Goal: Information Seeking & Learning: Learn about a topic

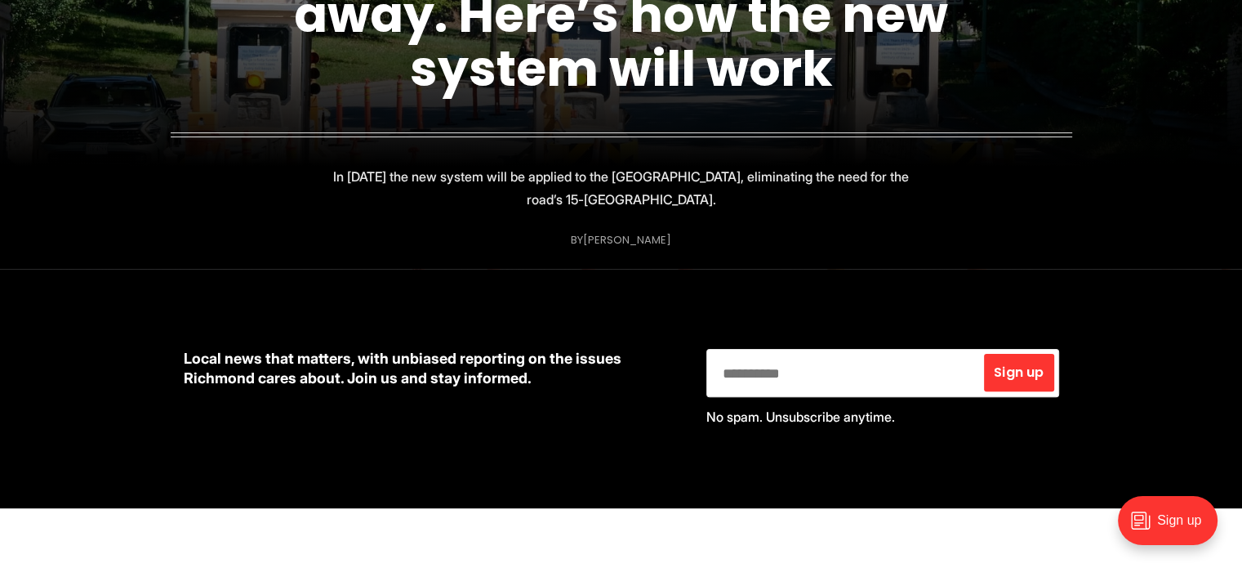
scroll to position [327, 0]
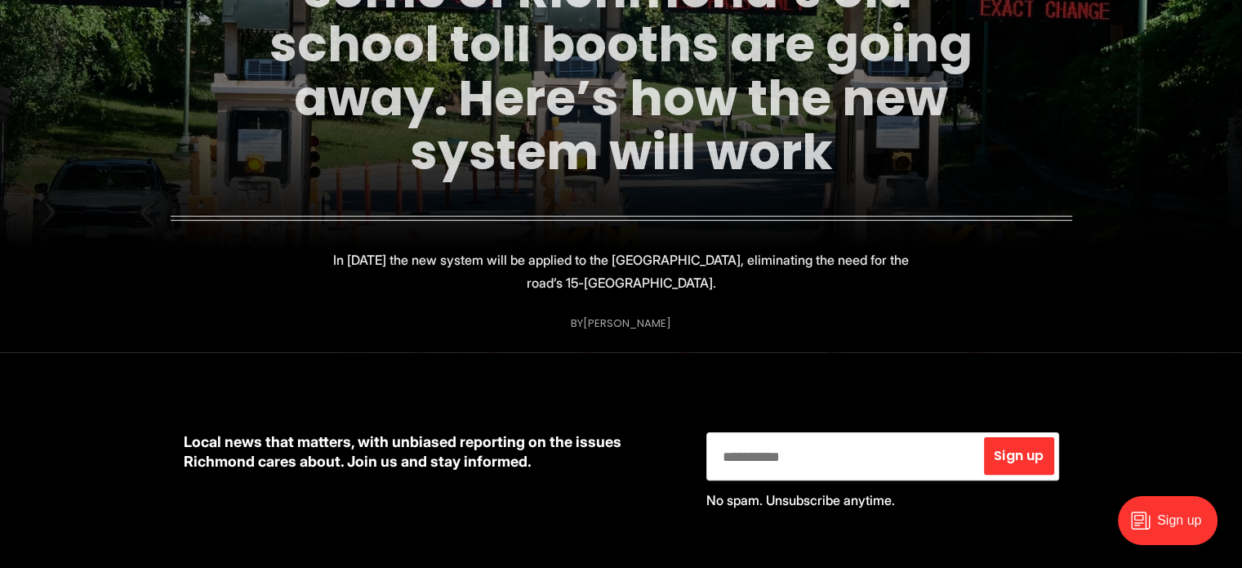
click at [559, 131] on link "Some of Richmond’s old-school toll booths are going away. Here’s how the new sy…" at bounding box center [620, 71] width 703 height 230
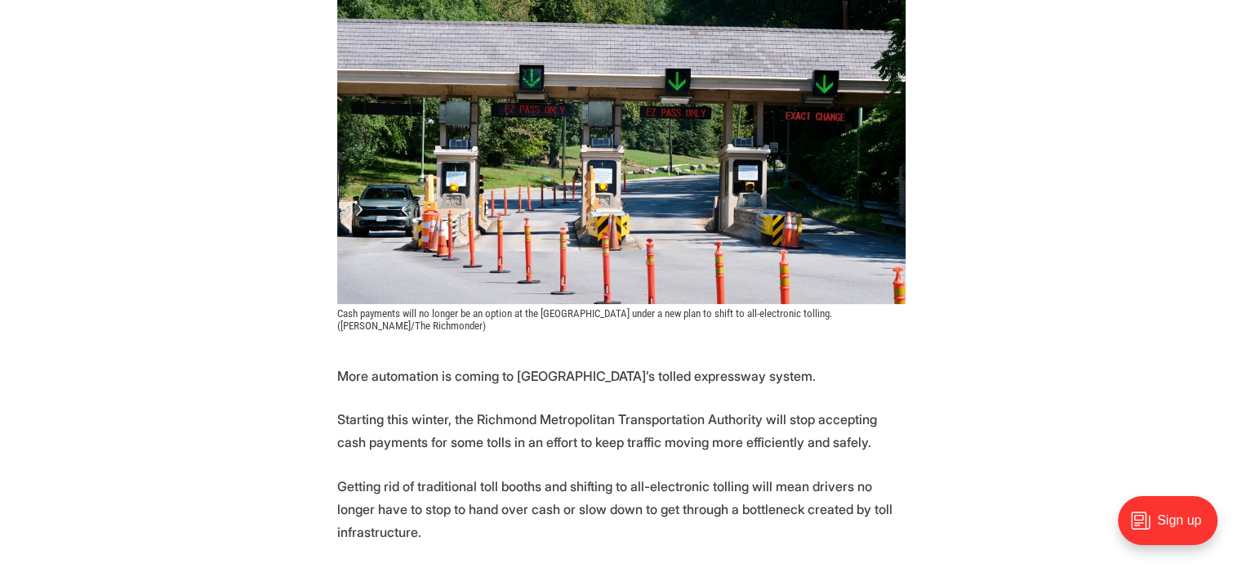
scroll to position [408, 0]
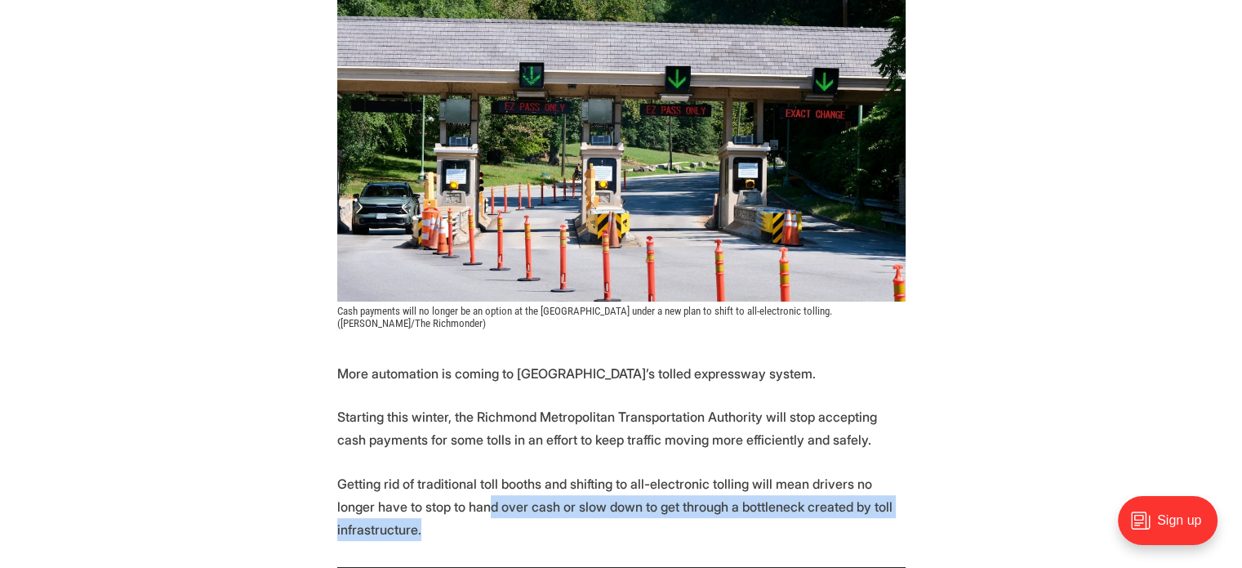
drag, startPoint x: 449, startPoint y: 506, endPoint x: 768, endPoint y: 519, distance: 319.5
click at [768, 519] on p "Getting rid of traditional toll booths and shifting to all-electronic tolling w…" at bounding box center [621, 506] width 568 height 69
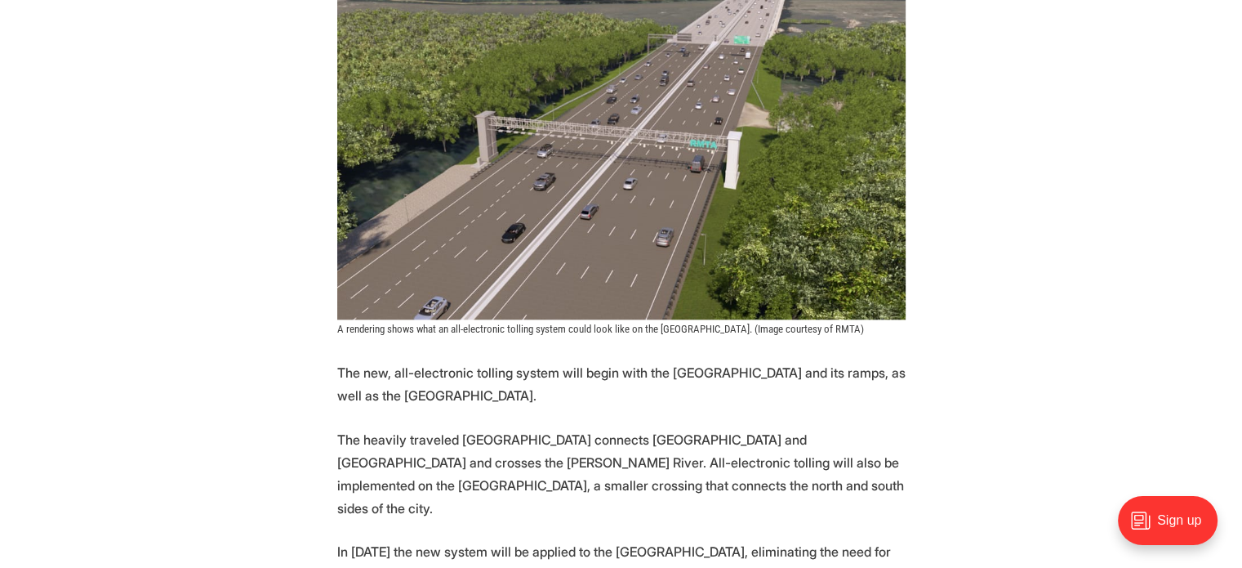
scroll to position [1633, 0]
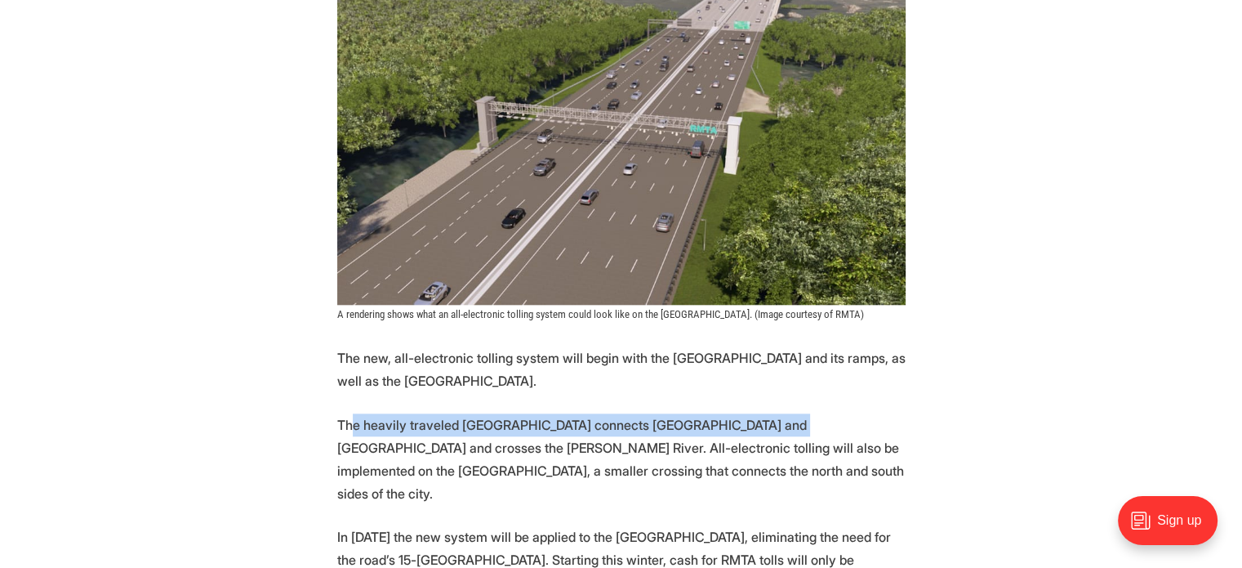
drag, startPoint x: 348, startPoint y: 401, endPoint x: 769, endPoint y: 413, distance: 421.5
click at [769, 413] on p "The heavily traveled Powhite Parkway connects Richmond and Chesterfield County …" at bounding box center [621, 458] width 568 height 91
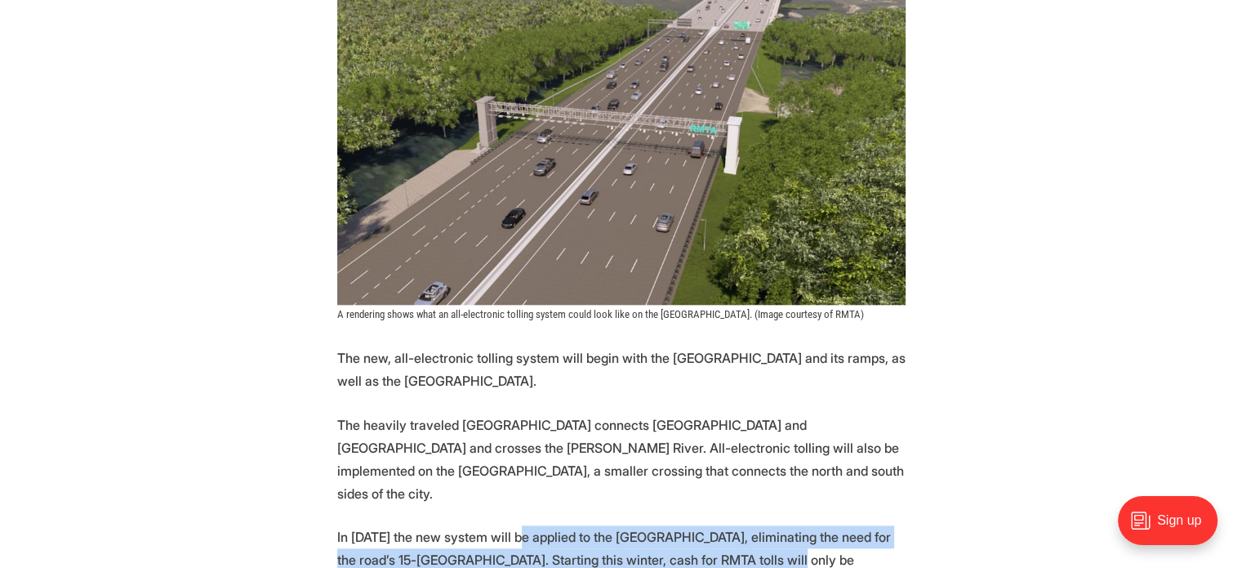
drag, startPoint x: 517, startPoint y: 486, endPoint x: 737, endPoint y: 526, distance: 224.1
click at [737, 526] on p "In 2027 the new system will be applied to the Downtown Expressway, eliminating …" at bounding box center [621, 559] width 568 height 69
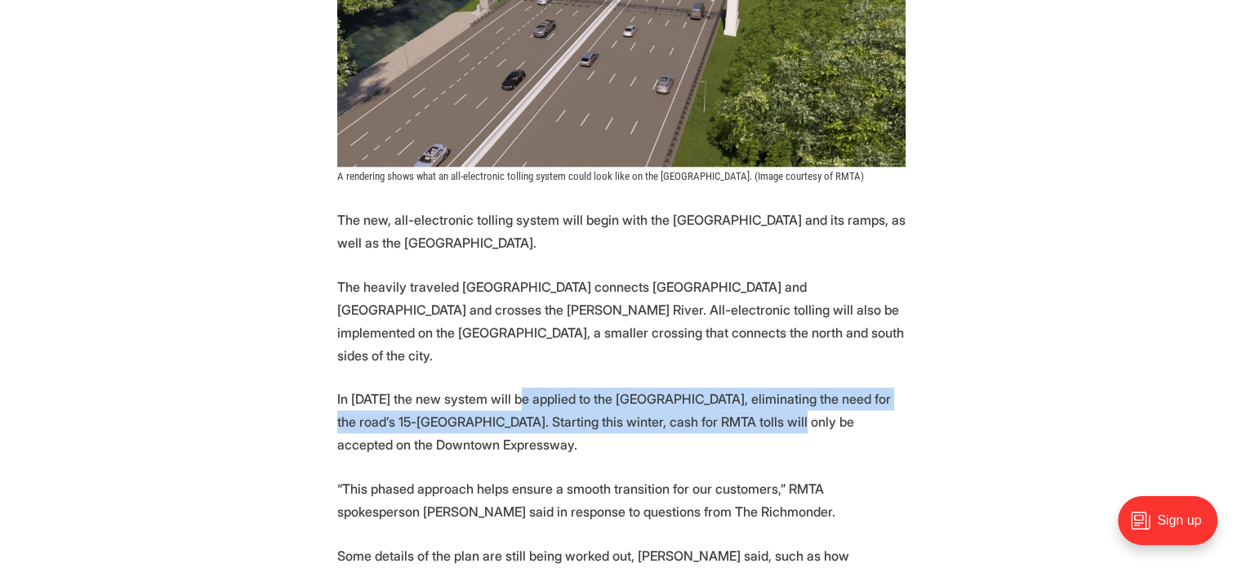
scroll to position [1797, 0]
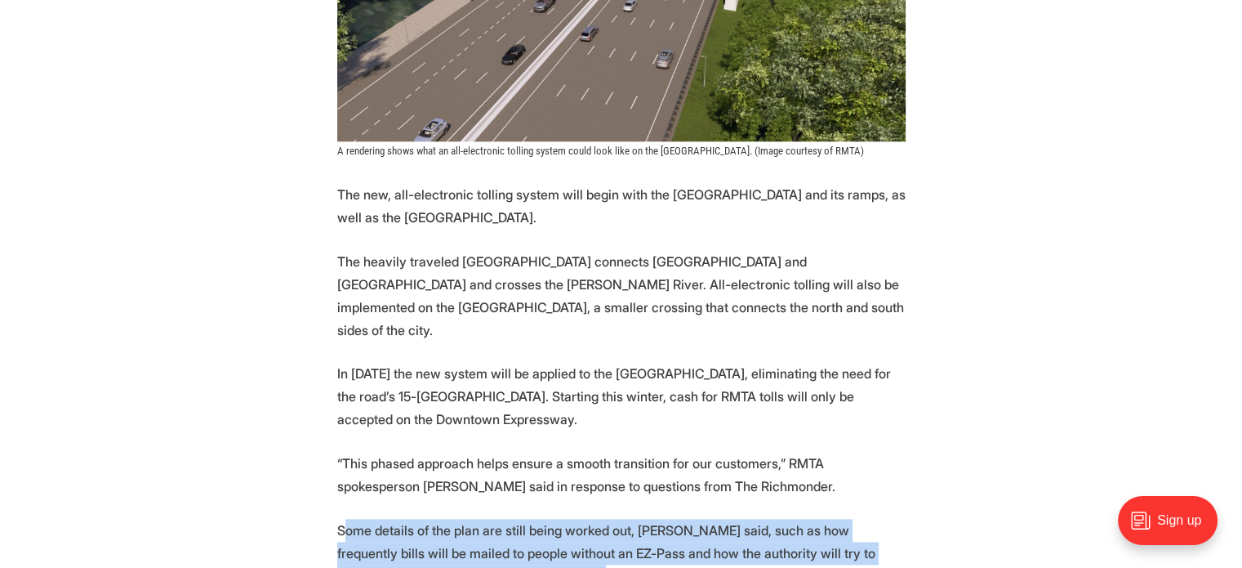
drag, startPoint x: 345, startPoint y: 480, endPoint x: 683, endPoint y: 521, distance: 341.3
click at [683, 521] on p "Some details of the plan are still being worked out, Freeman said, such as how …" at bounding box center [621, 553] width 568 height 69
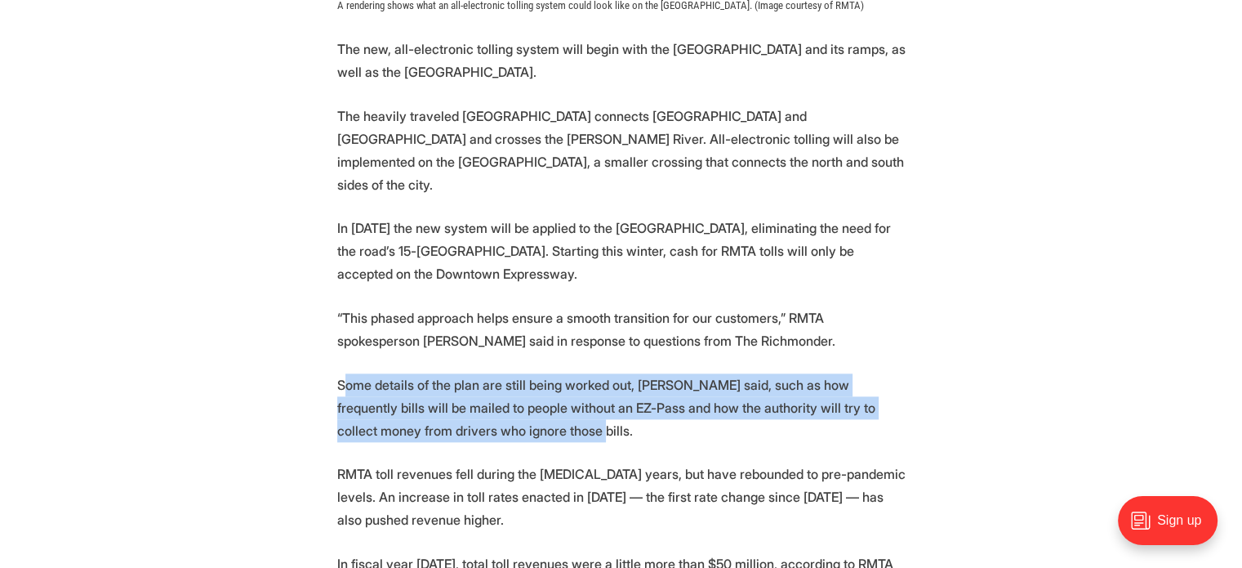
scroll to position [1960, 0]
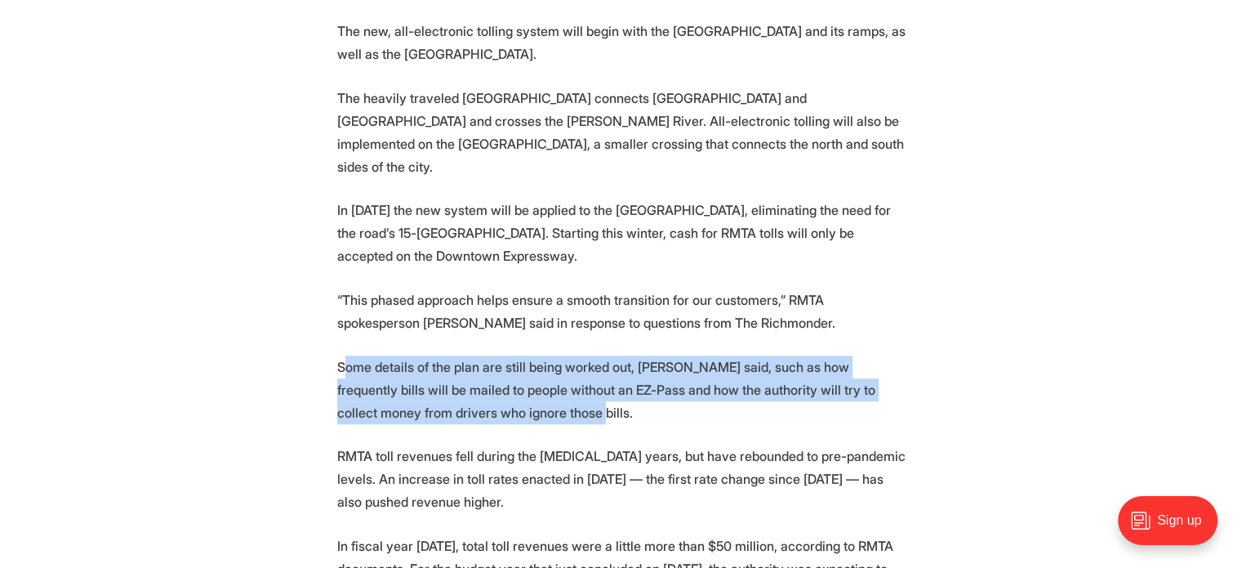
drag, startPoint x: 338, startPoint y: 412, endPoint x: 707, endPoint y: 453, distance: 371.4
click at [707, 453] on p "RMTA toll revenues fell during the COVID-19 years, but have rebounded to pre-pa…" at bounding box center [621, 478] width 568 height 69
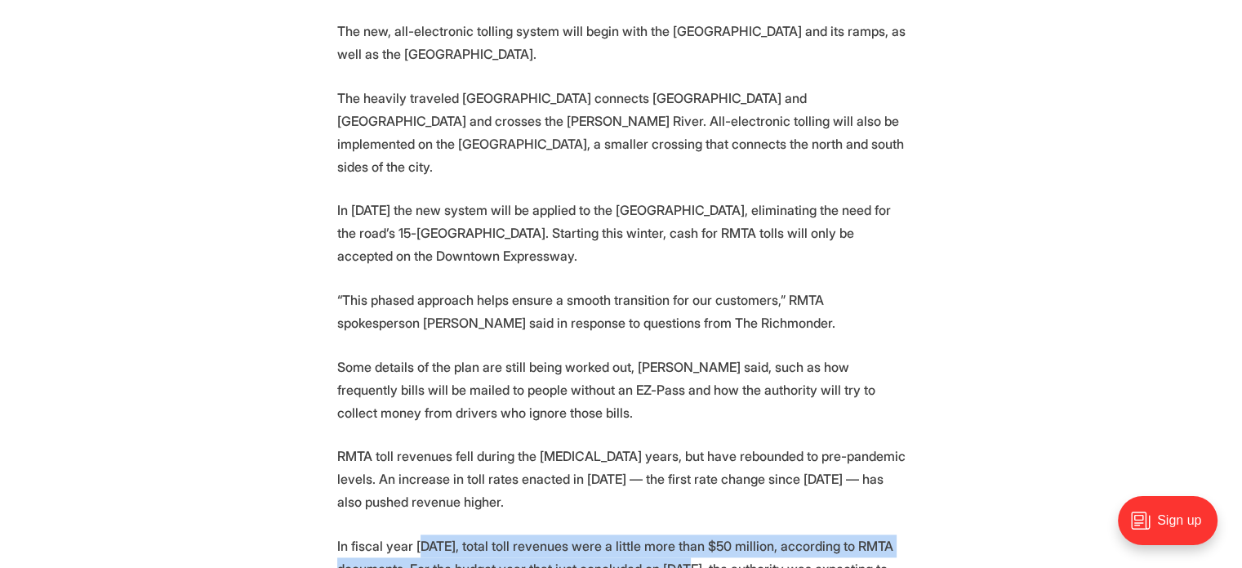
drag, startPoint x: 424, startPoint y: 497, endPoint x: 698, endPoint y: 519, distance: 275.3
click at [698, 534] on p "In fiscal year 2024, total toll revenues were a little more than $50 million, a…" at bounding box center [621, 568] width 568 height 69
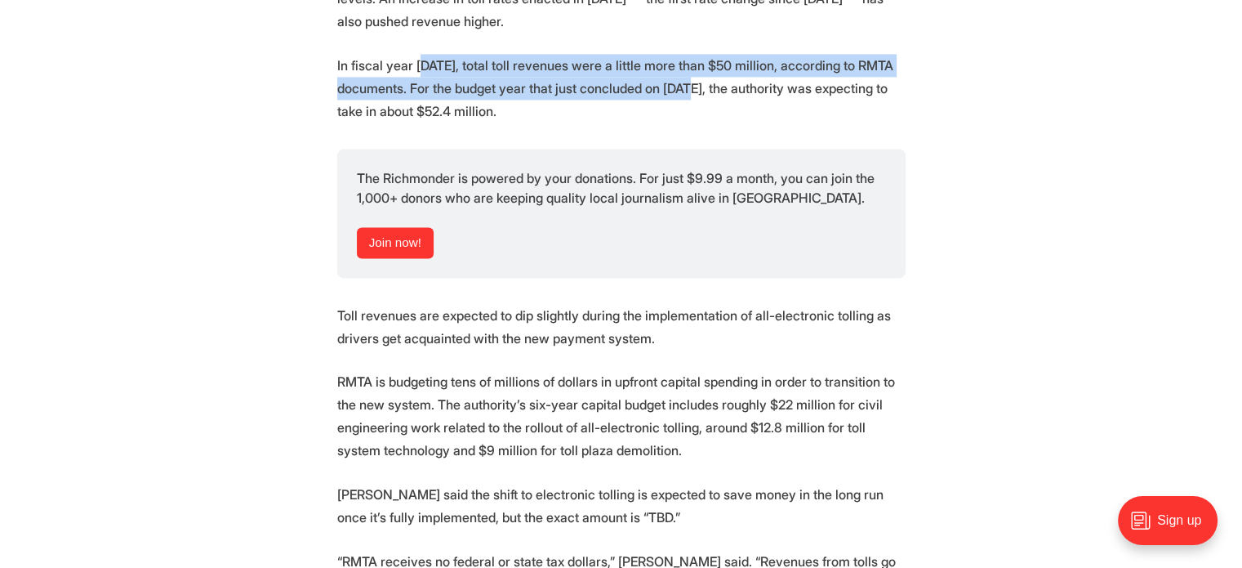
scroll to position [2450, 0]
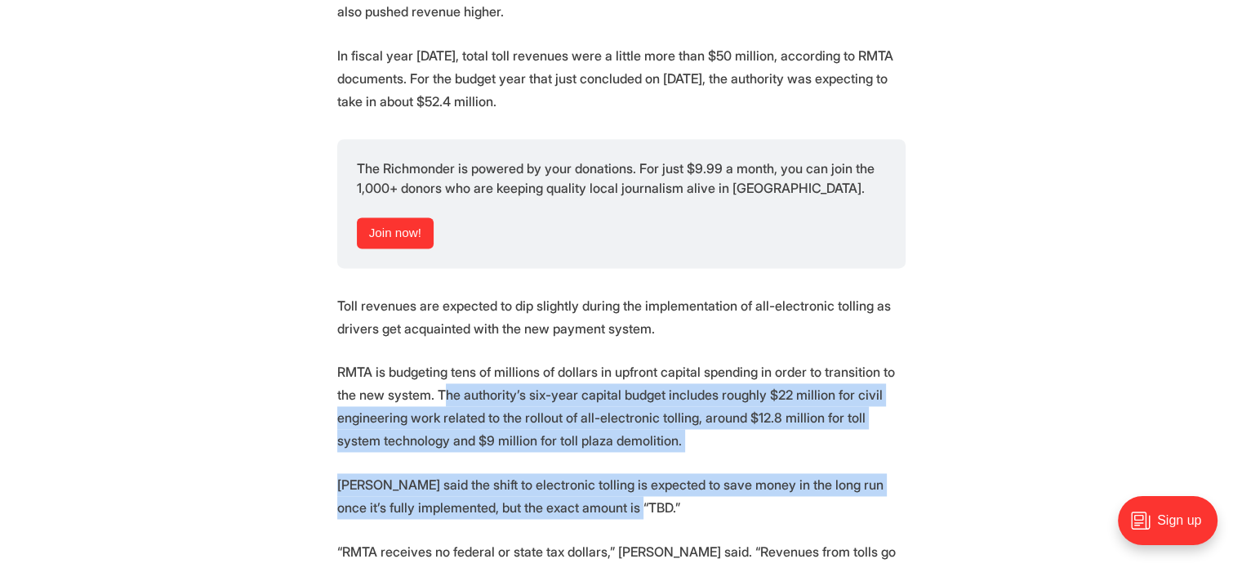
drag, startPoint x: 424, startPoint y: 352, endPoint x: 624, endPoint y: 465, distance: 229.6
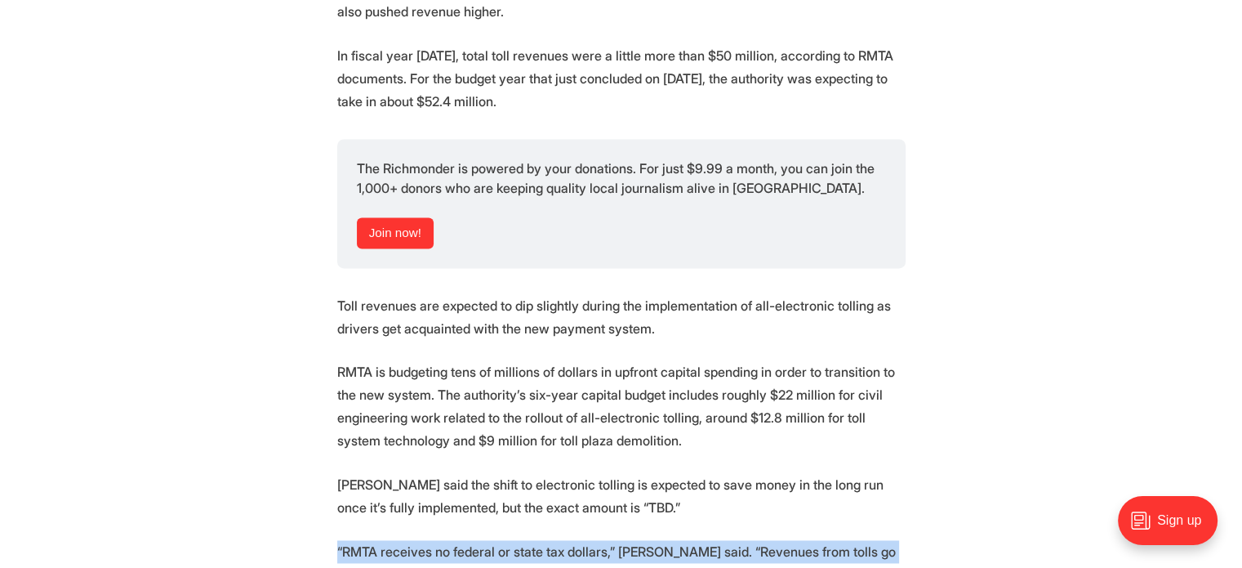
drag, startPoint x: 323, startPoint y: 507, endPoint x: 877, endPoint y: 495, distance: 553.8
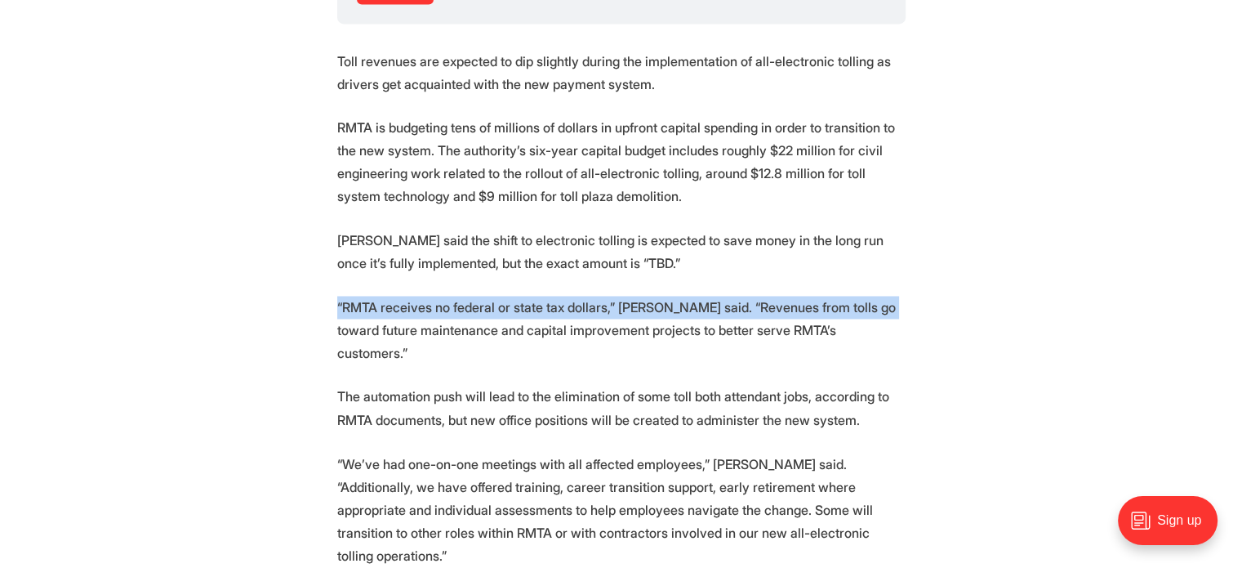
scroll to position [2695, 0]
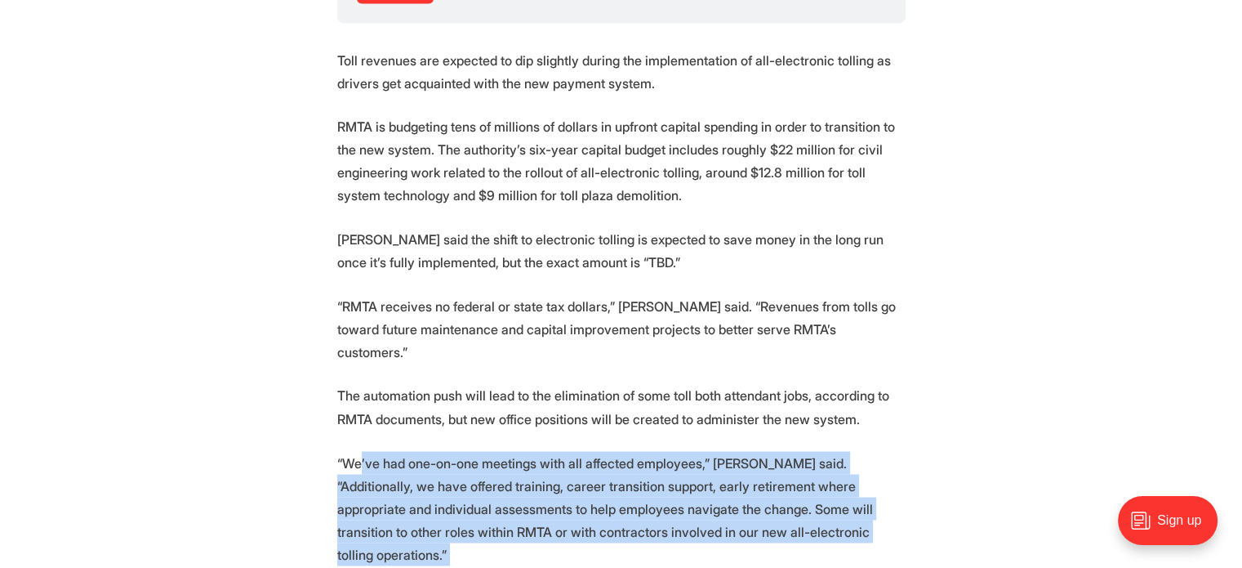
drag, startPoint x: 360, startPoint y: 384, endPoint x: 820, endPoint y: 509, distance: 476.4
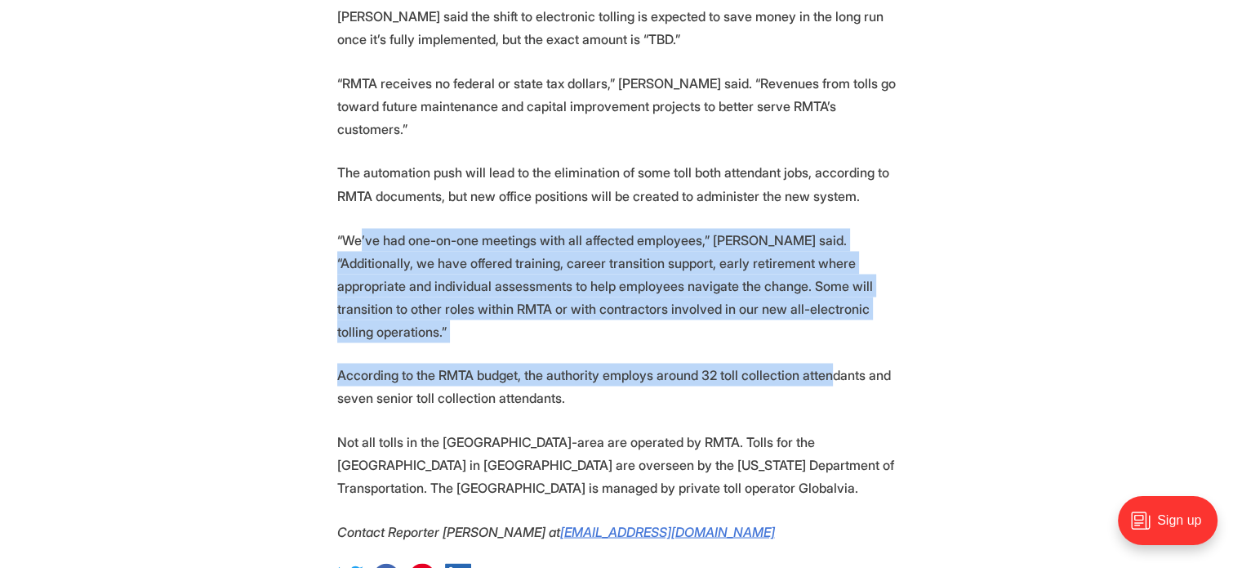
scroll to position [2940, 0]
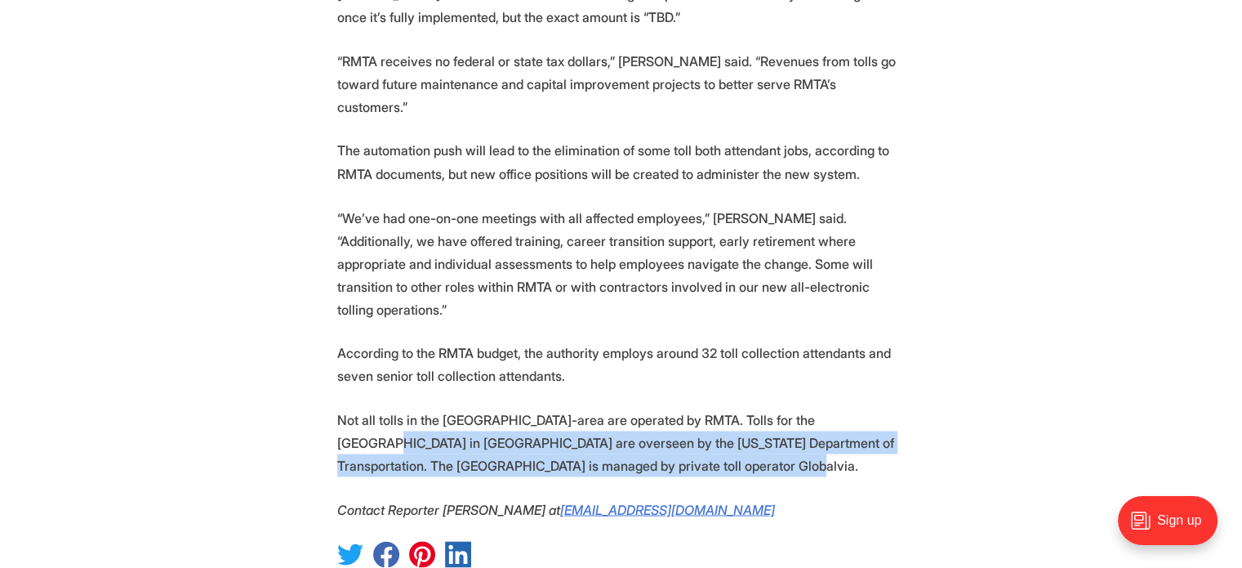
drag, startPoint x: 335, startPoint y: 348, endPoint x: 787, endPoint y: 368, distance: 452.9
click at [787, 407] on p "Not all tolls in the Richmond-area are operated by RMTA. Tolls for the Powhite …" at bounding box center [621, 441] width 568 height 69
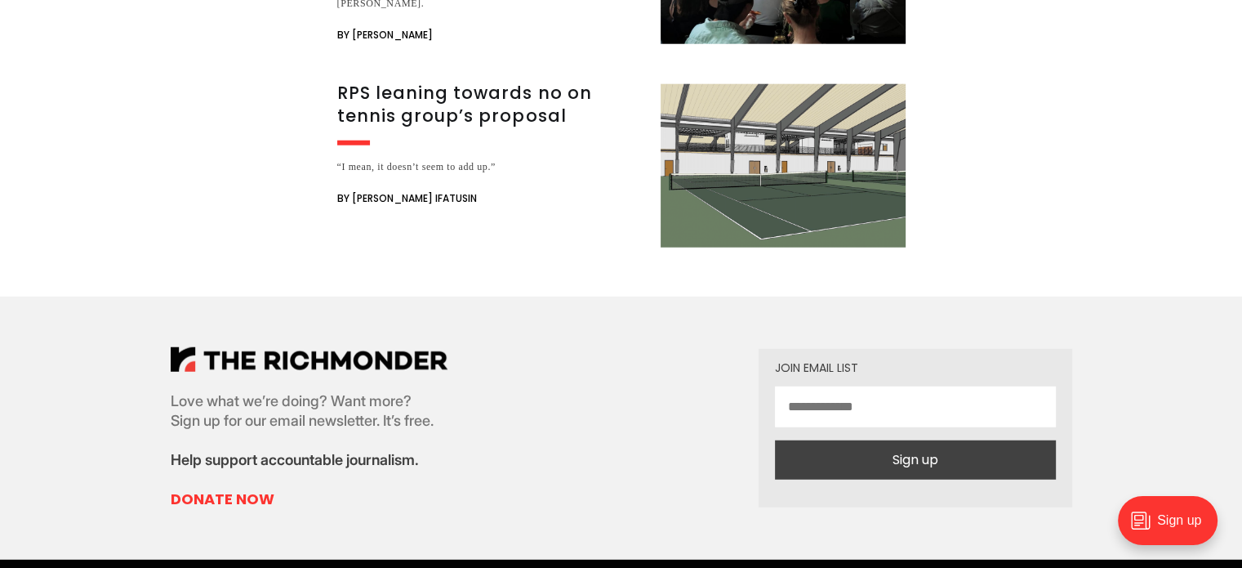
scroll to position [4246, 0]
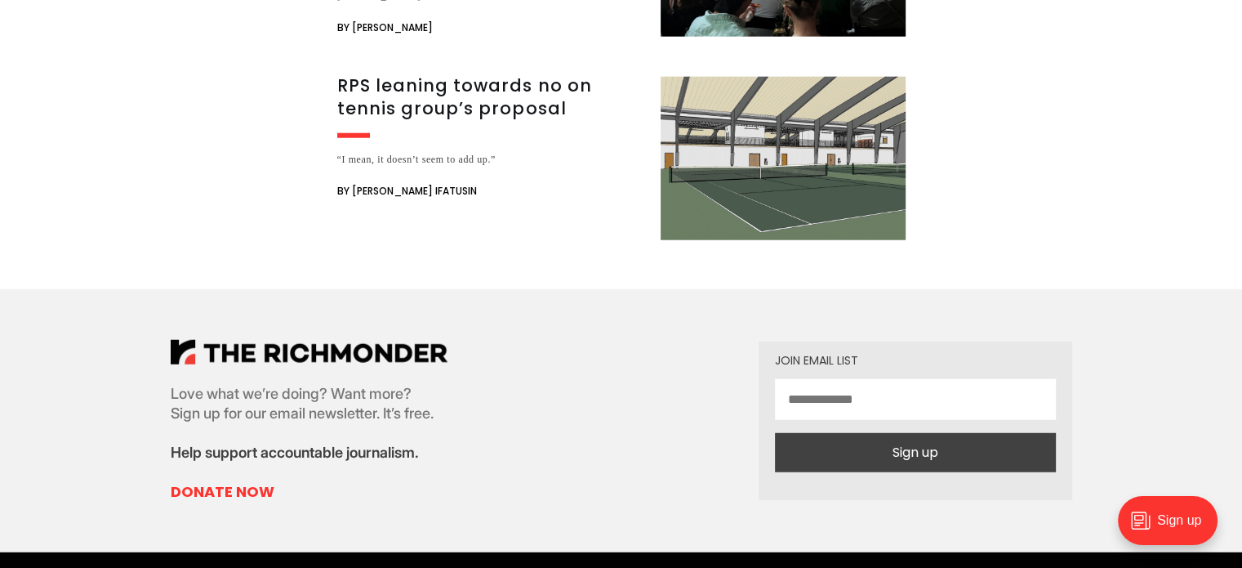
click at [327, 289] on div "Love what we’re doing? Want more? Sign up for our email newsletter. It’s free. …" at bounding box center [622, 420] width 954 height 263
click at [331, 340] on img at bounding box center [309, 352] width 277 height 24
click at [327, 340] on img at bounding box center [309, 352] width 277 height 24
click at [325, 340] on img at bounding box center [309, 352] width 277 height 24
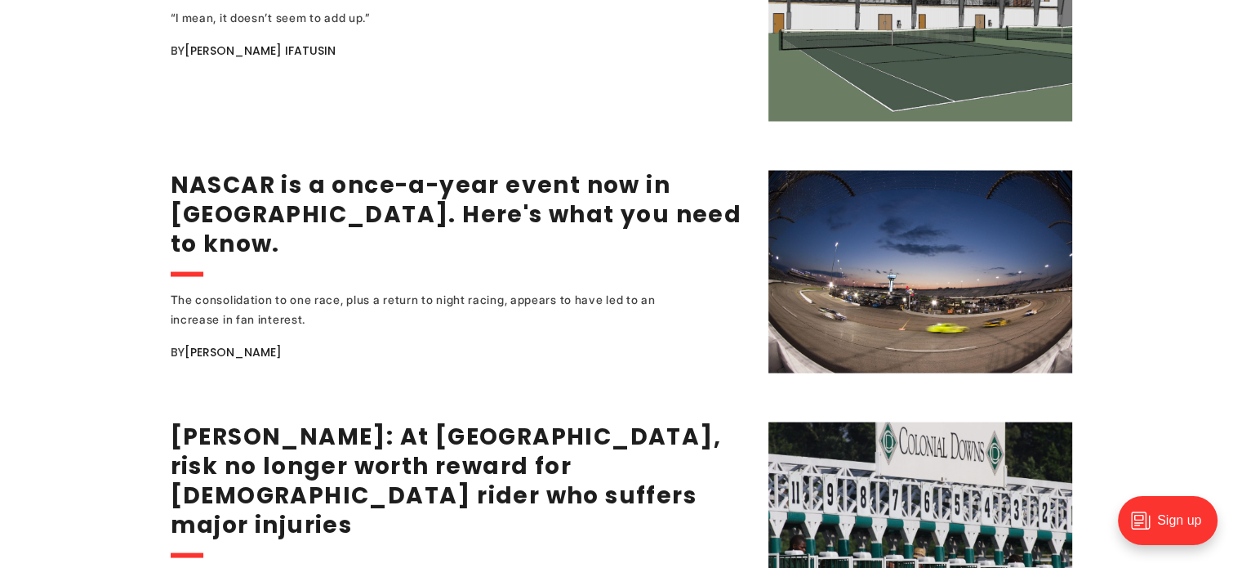
scroll to position [3185, 0]
